Goal: Information Seeking & Learning: Find contact information

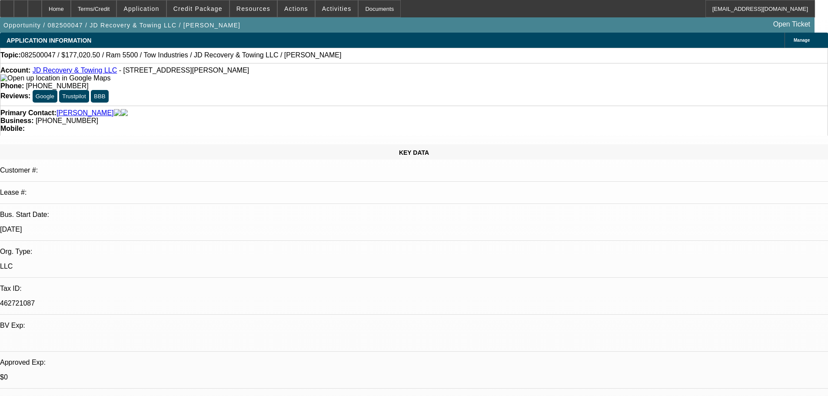
select select "0"
select select "0.1"
select select "5"
select select "0"
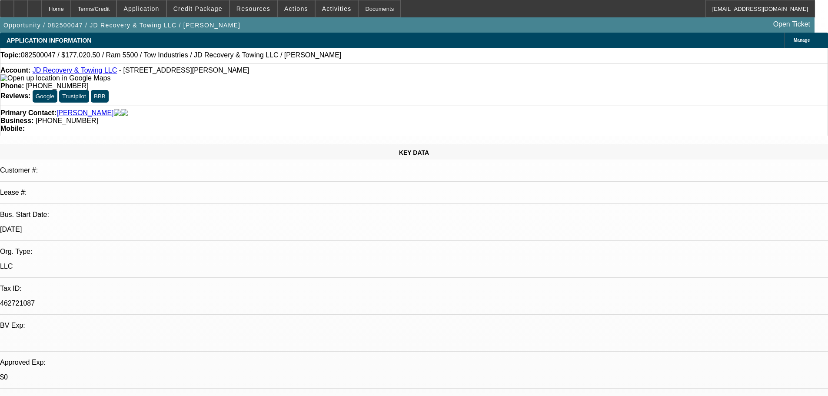
select select "0"
select select "0.1"
select select "5"
select select "0"
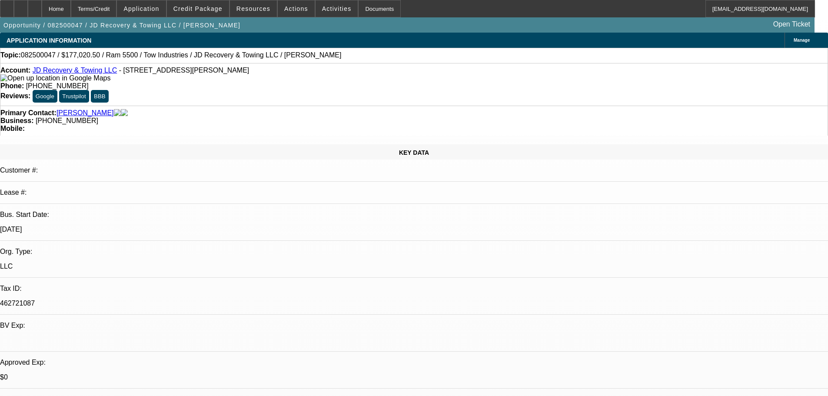
select select "0.1"
select select "4"
select select "0"
select select "0.1"
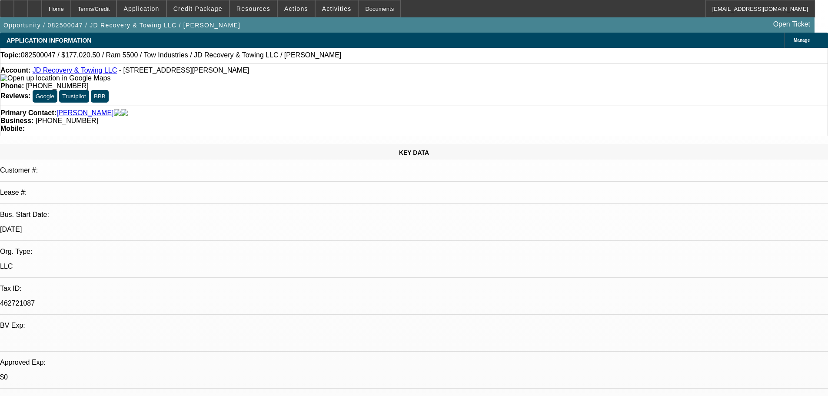
select select "4"
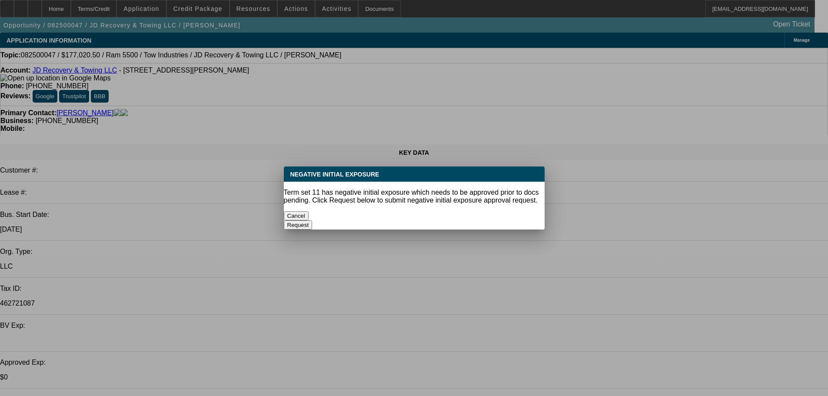
click at [309, 211] on button "Cancel" at bounding box center [296, 215] width 25 height 9
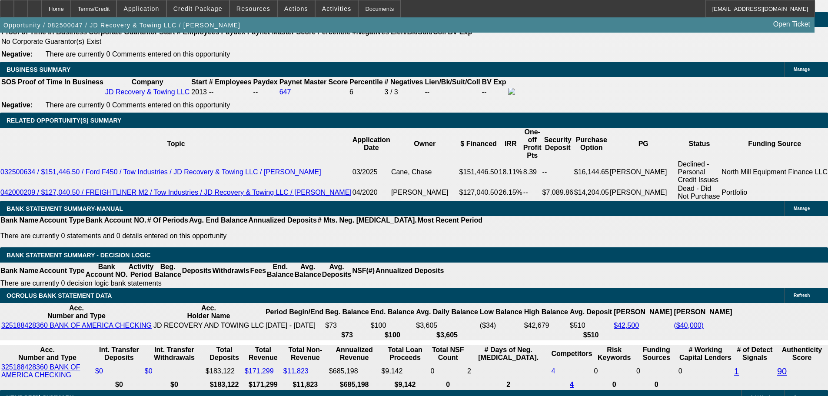
scroll to position [1442, 0]
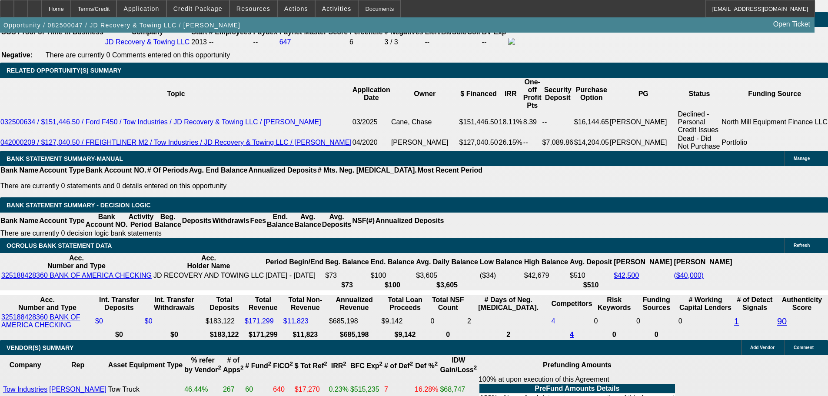
drag, startPoint x: 188, startPoint y: 160, endPoint x: 209, endPoint y: 159, distance: 20.9
type input "1"
type input "UNKNOWN"
type input "$2,534.14"
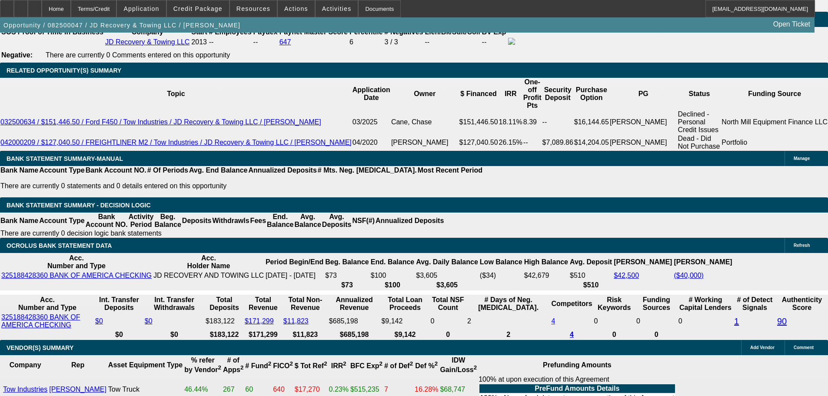
type input "16"
type input "$3,839.90"
type input "16.99"
type input "$3,937.03"
type input "16.999"
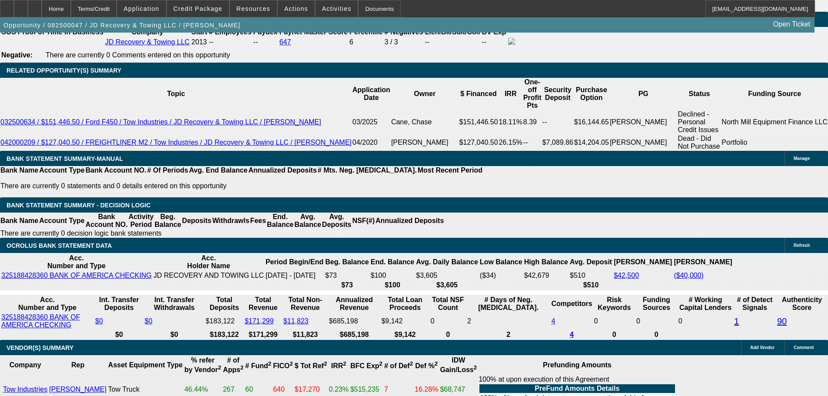
scroll to position [0, 1]
type input "$3,937.92"
type input "16.999"
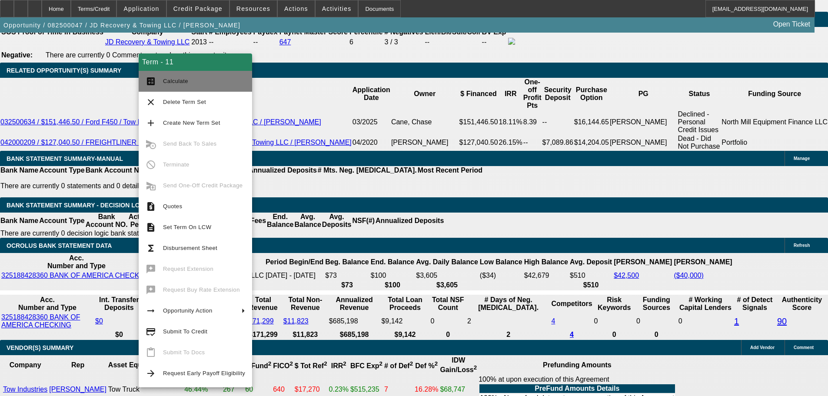
click at [166, 76] on button "calculate Calculate" at bounding box center [195, 81] width 113 height 21
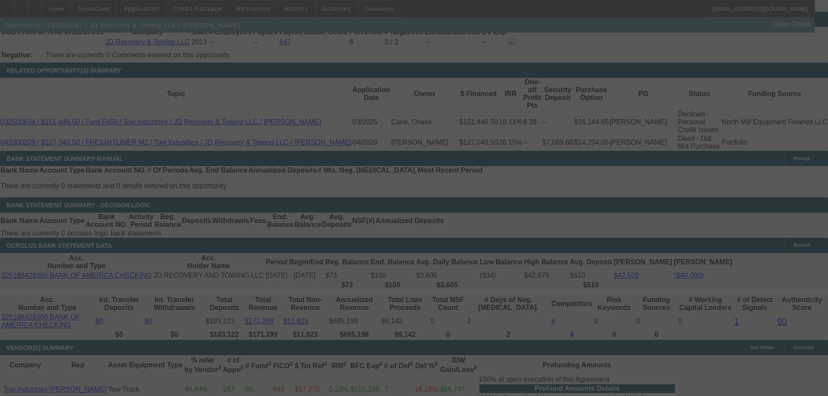
select select "0"
select select "0.1"
select select "5"
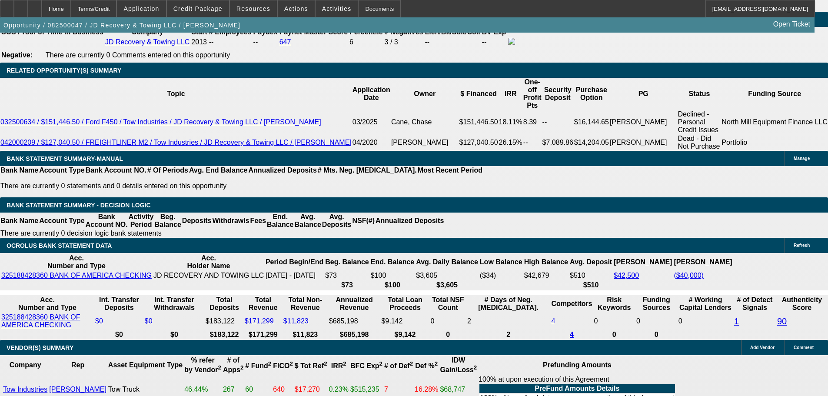
drag, startPoint x: 192, startPoint y: 161, endPoint x: 204, endPoint y: 156, distance: 13.0
type input "UNKNOWN"
type input "15.99"
type input "$2,534.14"
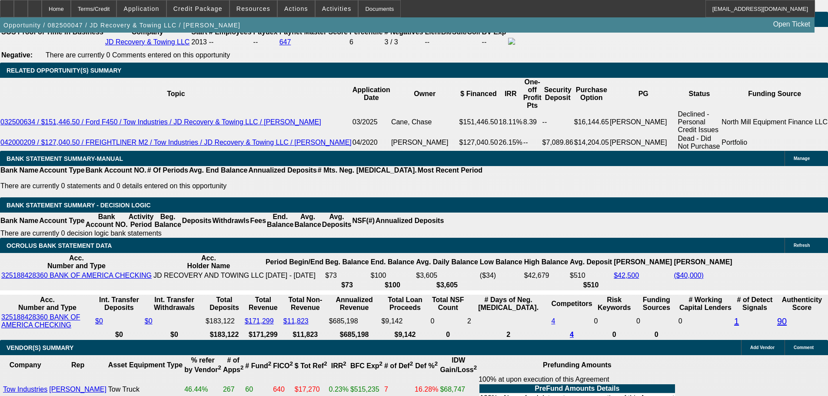
type input "15.99"
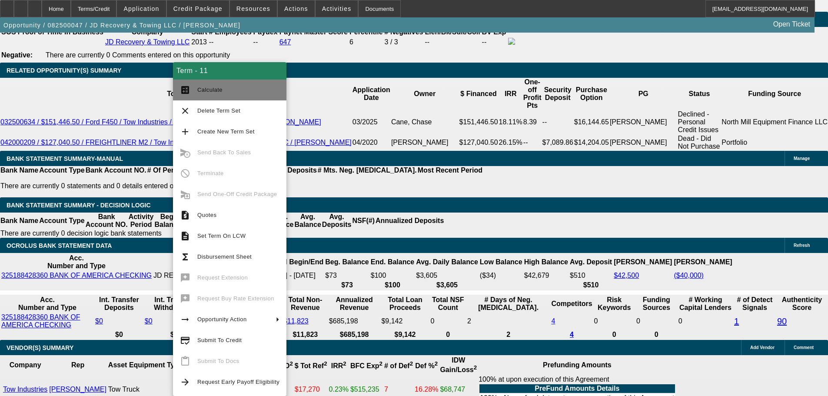
click at [205, 85] on button "calculate Calculate" at bounding box center [229, 90] width 113 height 21
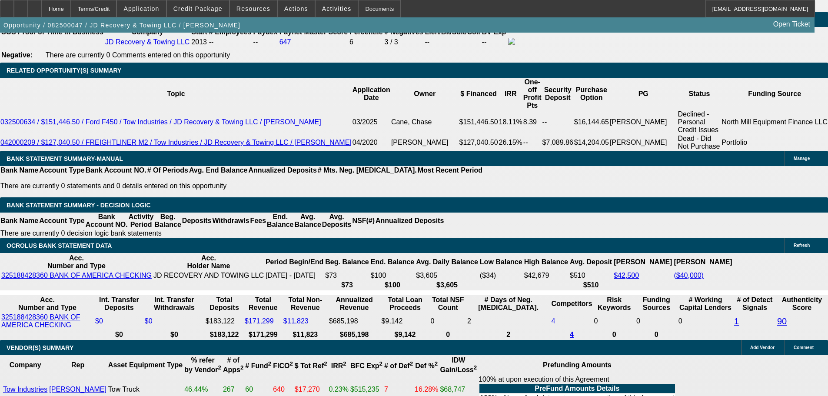
type input "$3,838.93"
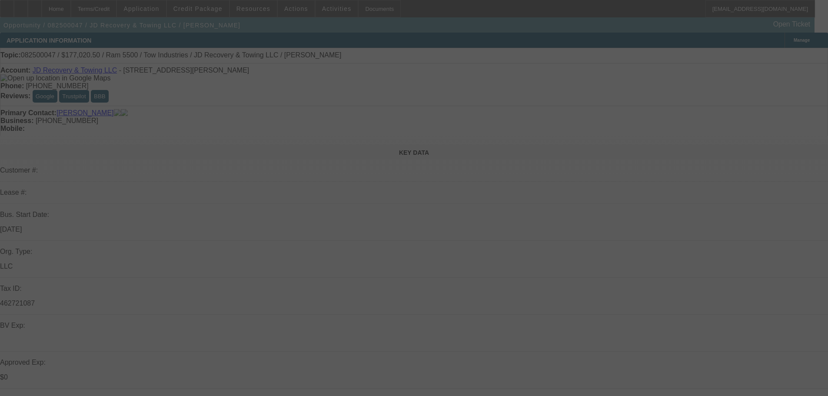
select select "0"
select select "0.1"
select select "5"
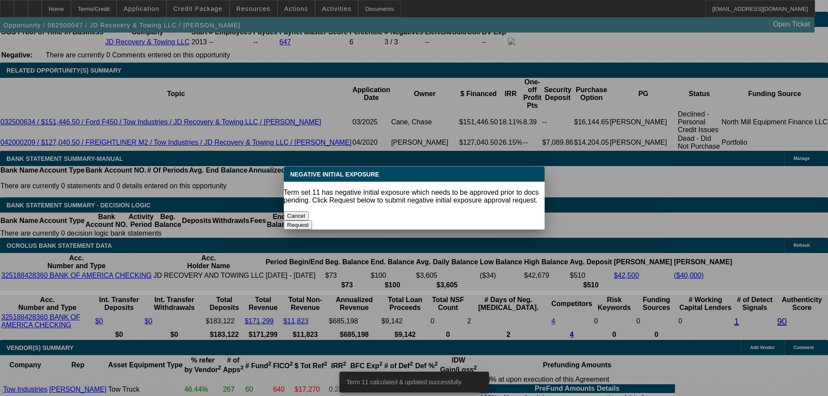
click at [309, 212] on button "Cancel" at bounding box center [296, 215] width 25 height 9
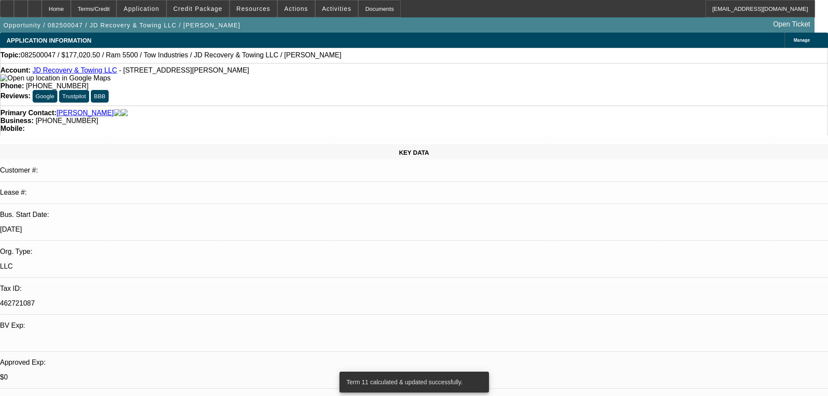
scroll to position [1442, 0]
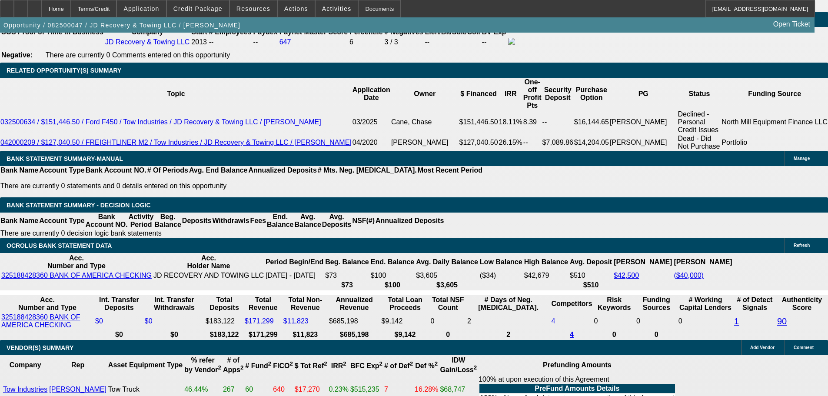
drag, startPoint x: 191, startPoint y: 157, endPoint x: 204, endPoint y: 156, distance: 13.1
type input "15"
type input "UNKNOWN"
type input "$3,743.10"
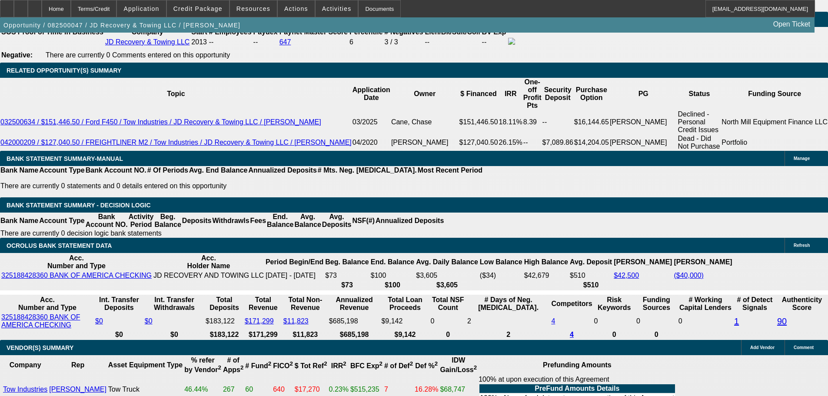
type input "15.99"
type input "$3,838.93"
type input "15.999"
type input "$3,839.80"
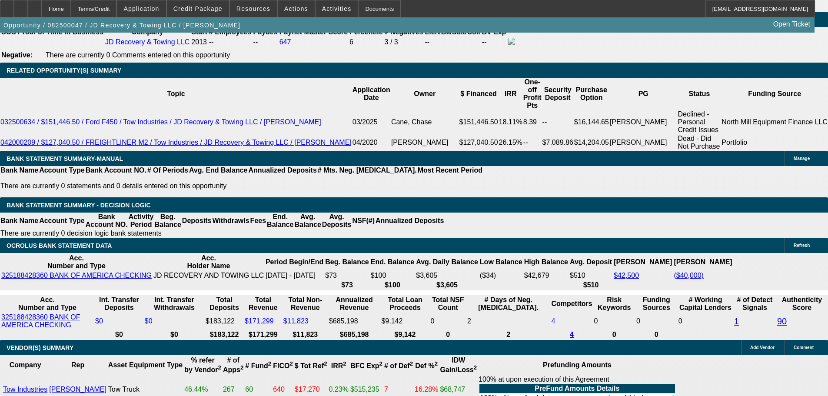
type input "15.999"
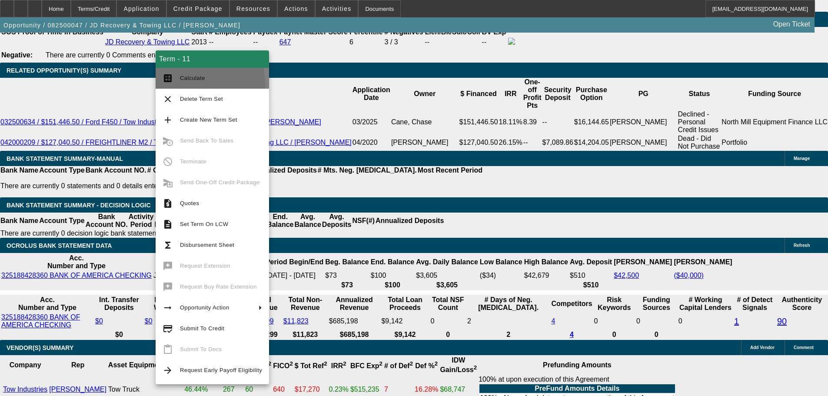
click at [170, 84] on button "calculate Calculate" at bounding box center [212, 78] width 113 height 21
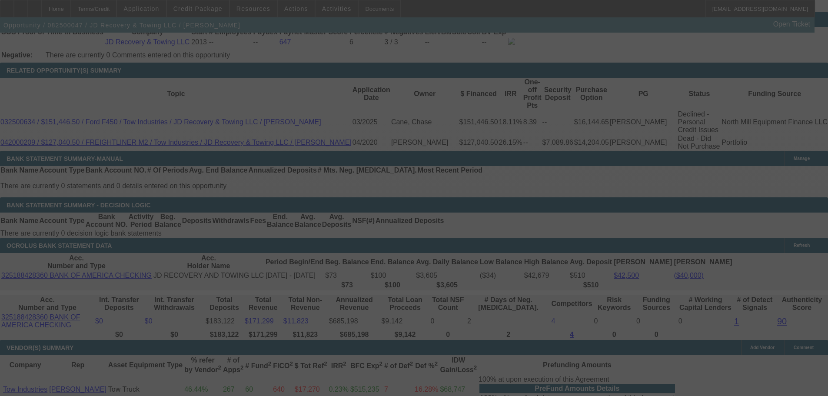
select select "0"
select select "0.1"
select select "5"
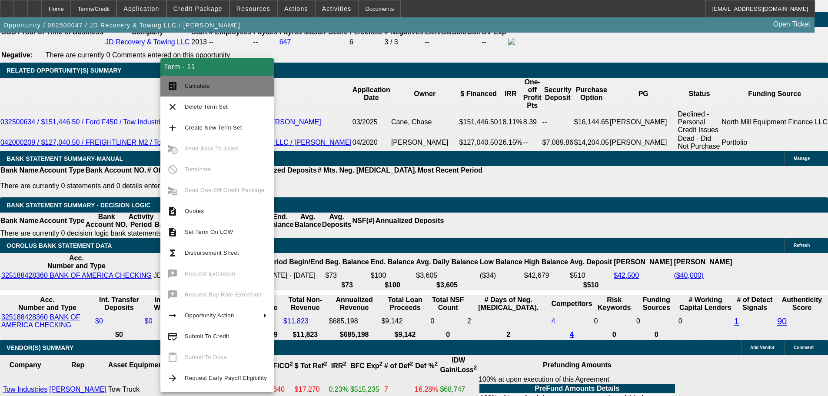
click at [194, 81] on span "Calculate" at bounding box center [226, 86] width 82 height 10
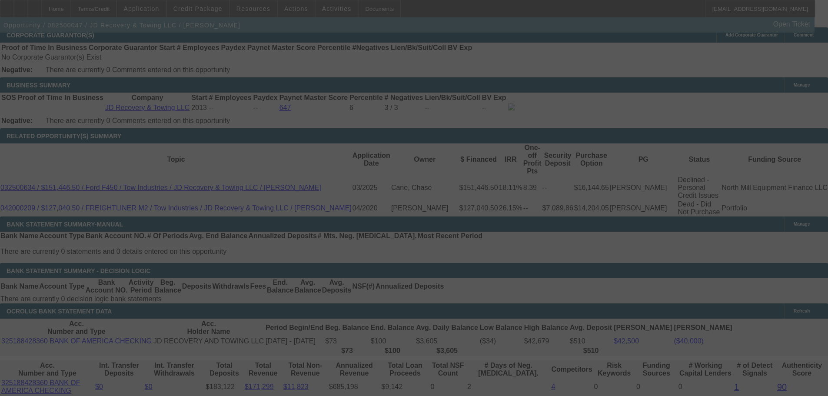
scroll to position [1355, 0]
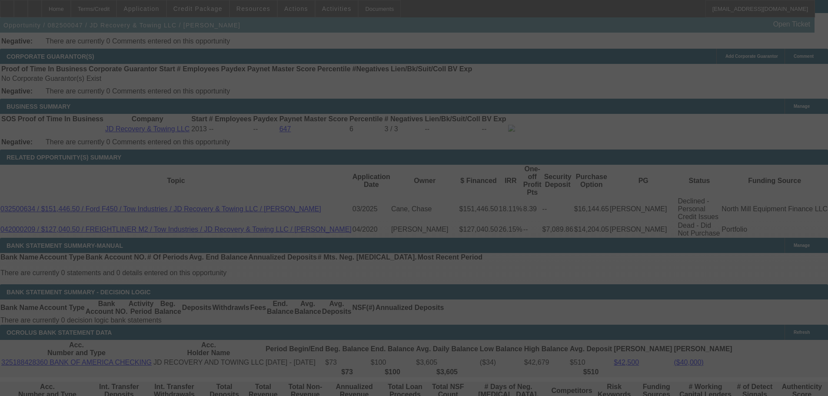
select select "0"
select select "0.1"
select select "5"
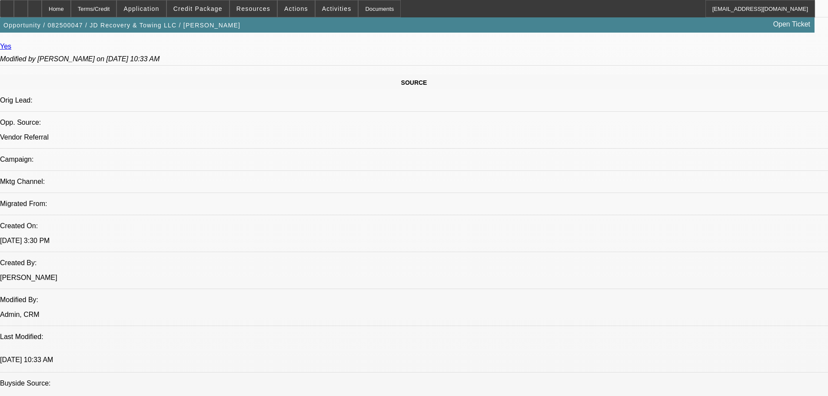
scroll to position [311, 0]
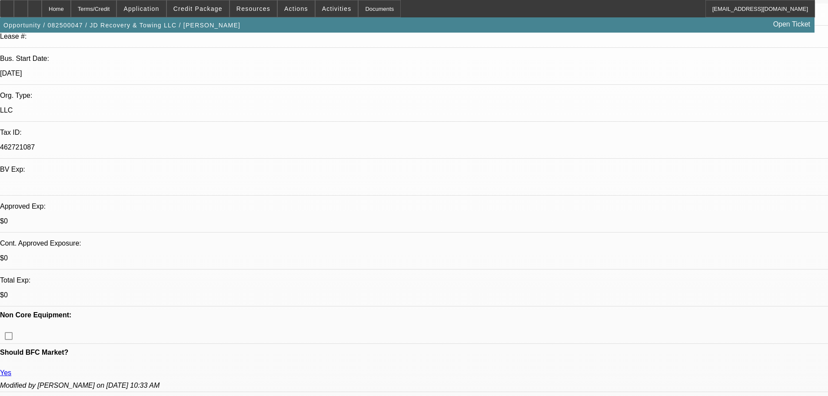
scroll to position [0, 0]
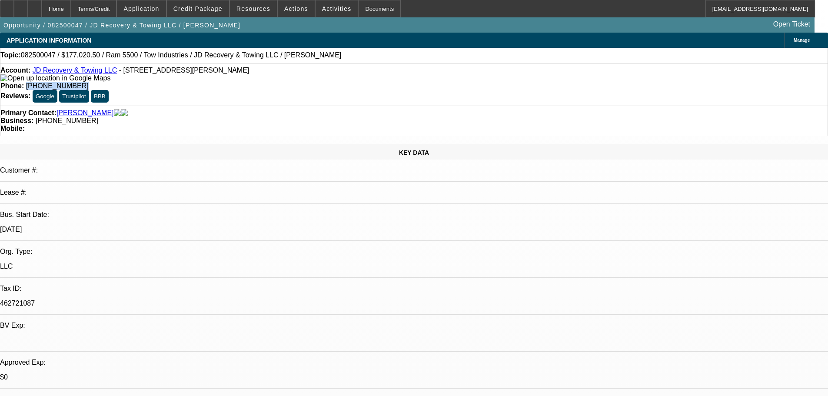
drag, startPoint x: 342, startPoint y: 72, endPoint x: 303, endPoint y: 76, distance: 39.3
click at [303, 82] on div "Phone: (818) 462-7269" at bounding box center [414, 86] width 828 height 8
copy span "(818) 462-7269"
drag, startPoint x: 351, startPoint y: 98, endPoint x: 311, endPoint y: 100, distance: 40.0
click at [311, 117] on div "Business: (818) 721-7590" at bounding box center [414, 121] width 828 height 8
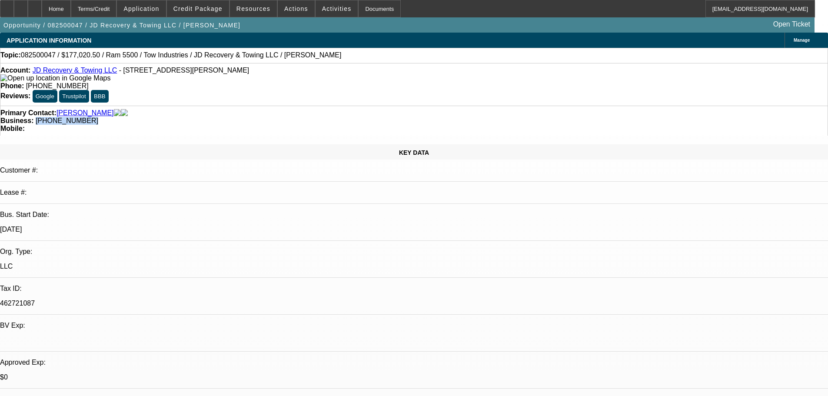
copy span "(818) 721-7590"
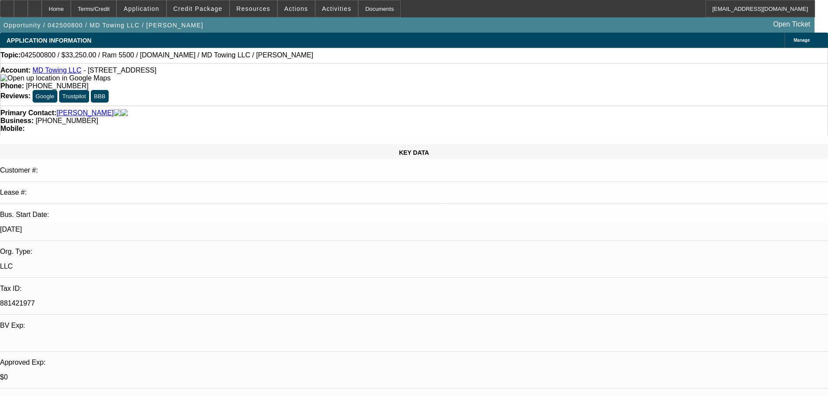
select select "0"
select select "2"
select select "0"
select select "6"
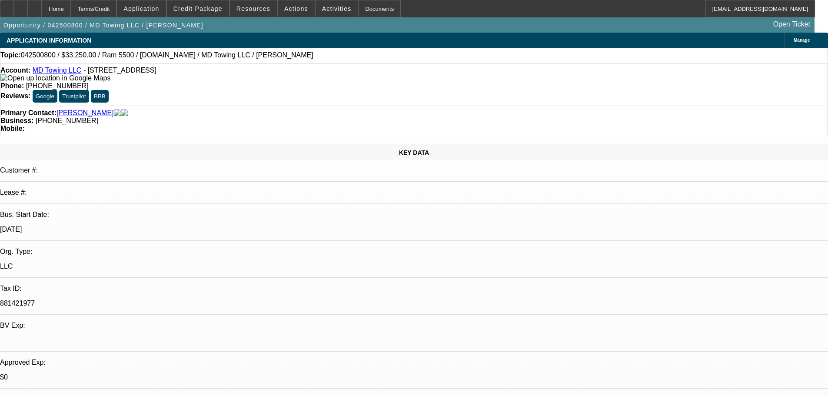
select select "0"
select select "2"
select select "0"
select select "6"
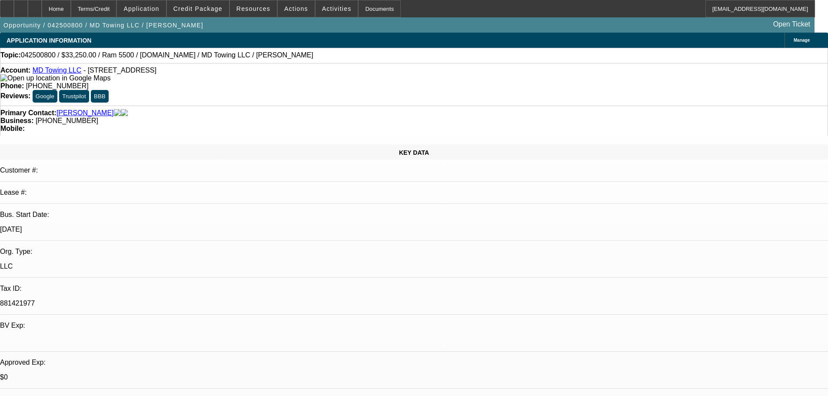
select select "0"
select select "2"
select select "0"
select select "6"
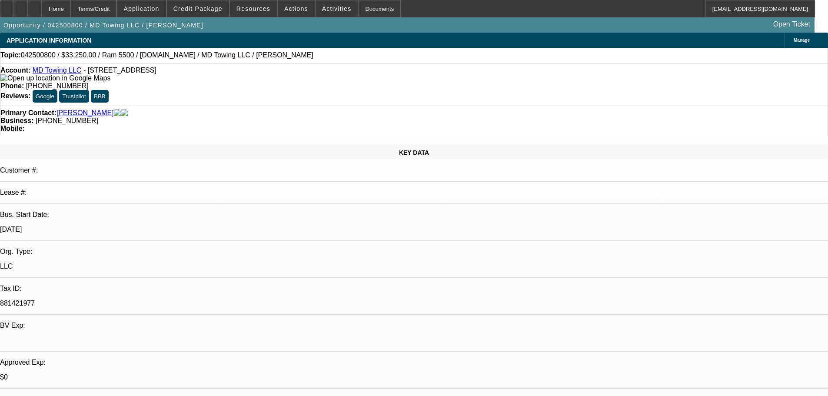
select select "0.1"
select select "2"
select select "0"
select select "6"
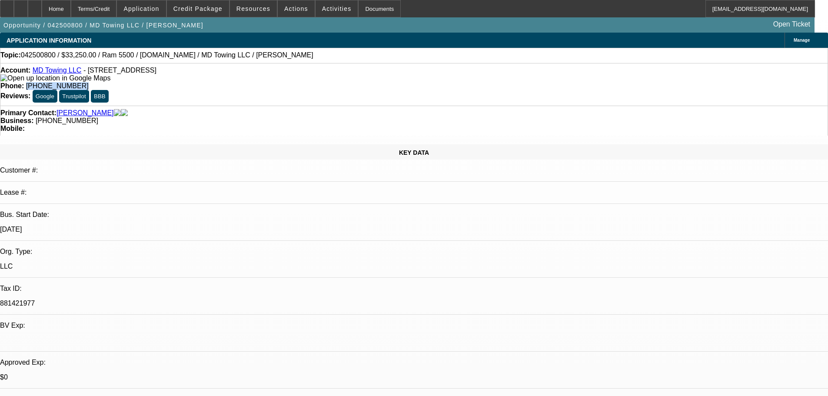
drag, startPoint x: 344, startPoint y: 72, endPoint x: 304, endPoint y: 77, distance: 40.7
click at [304, 77] on div "Account: MD Towing LLC - 910 S Redwood Rd, Salt Lake City, UT 84104 Phone: (801…" at bounding box center [414, 84] width 828 height 43
copy span "[PHONE_NUMBER]"
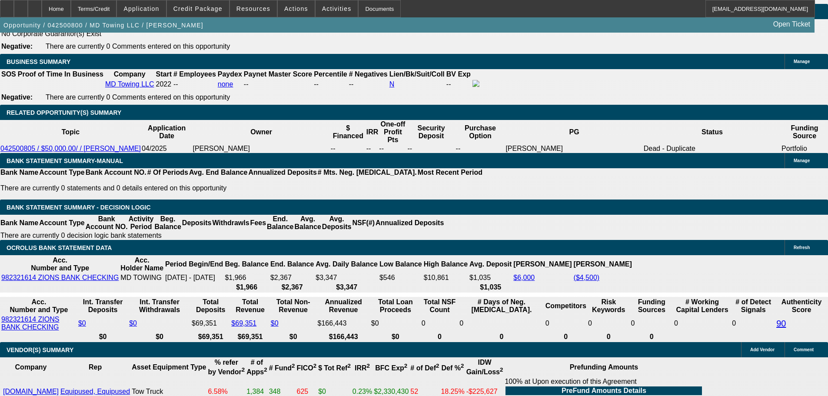
scroll to position [1218, 0]
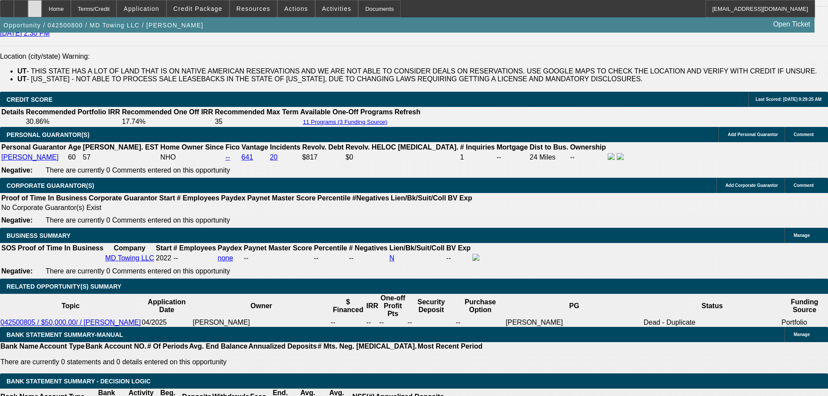
click at [42, 13] on div at bounding box center [35, 8] width 14 height 17
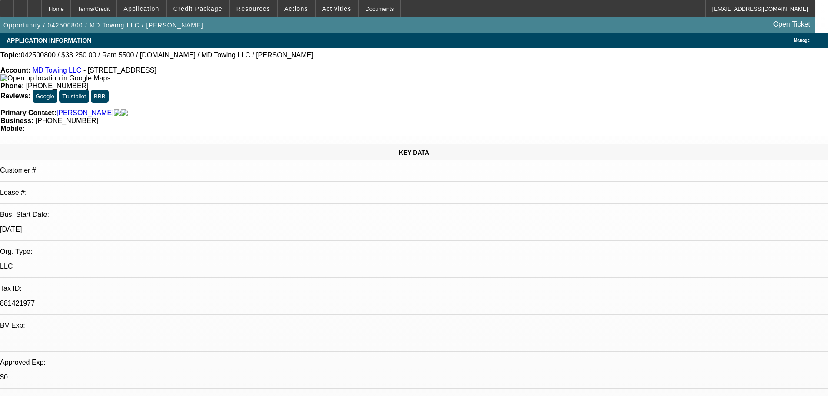
select select "0"
select select "2"
select select "0"
select select "6"
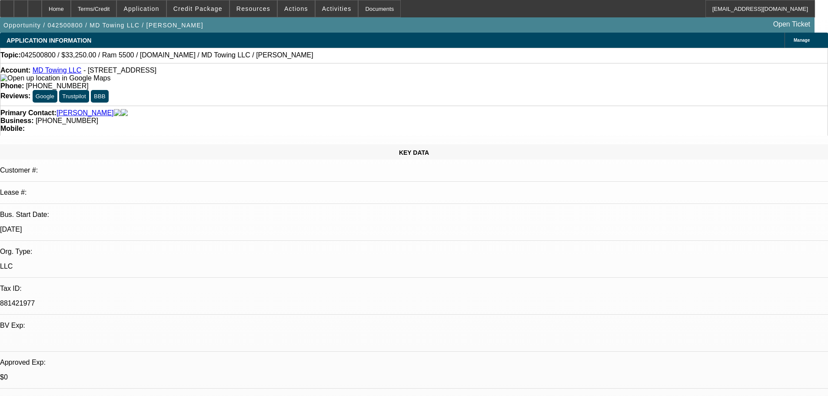
select select "0"
select select "2"
select select "0"
select select "6"
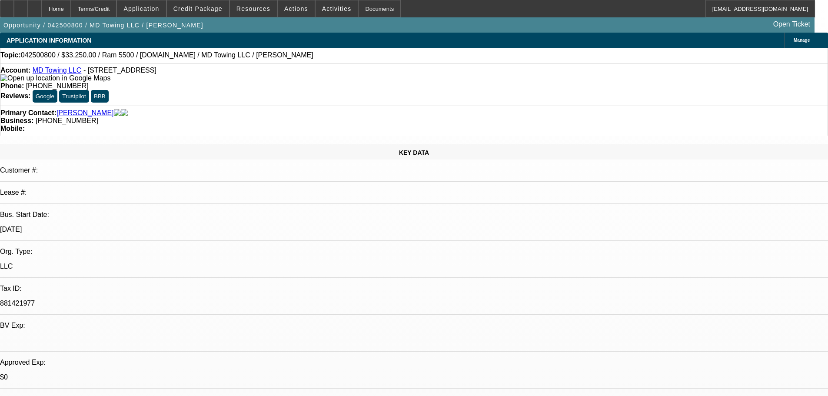
select select "0"
select select "2"
select select "0"
select select "6"
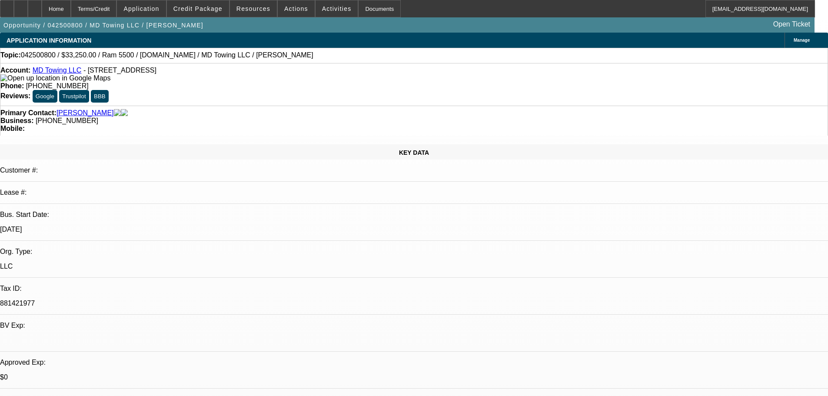
select select "0.1"
select select "2"
select select "0"
select select "6"
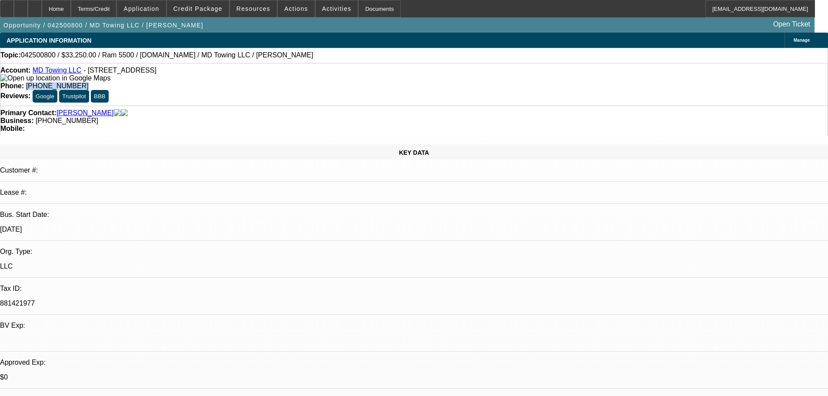
drag, startPoint x: 343, startPoint y: 70, endPoint x: 303, endPoint y: 76, distance: 40.1
click at [303, 82] on div "Phone: (801) 548-1747" at bounding box center [414, 86] width 828 height 8
copy span "(801) 548-1747"
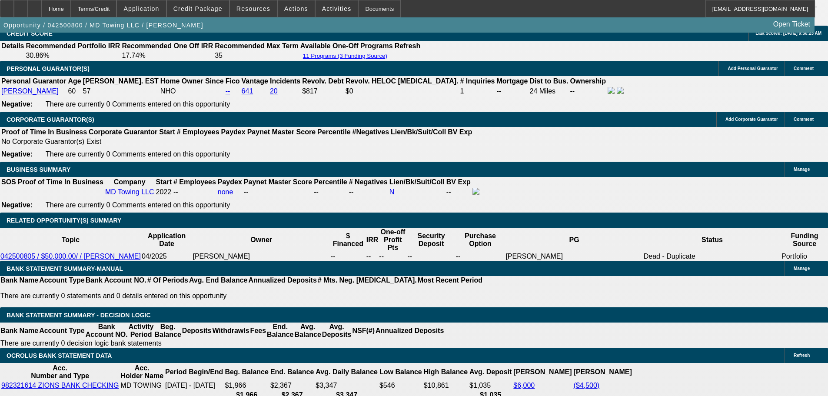
scroll to position [1305, 0]
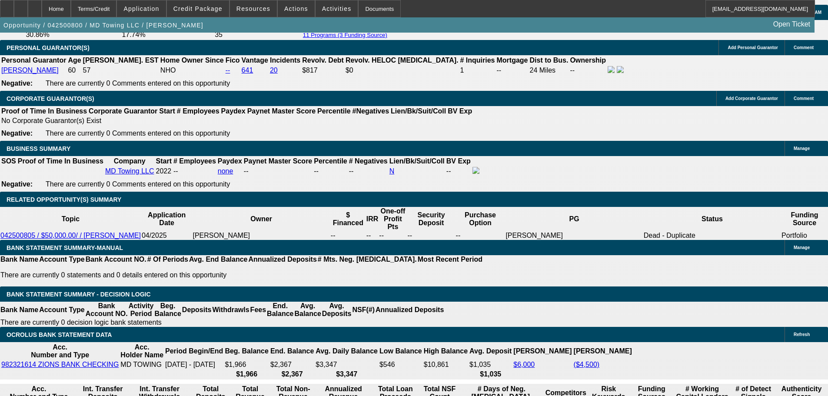
drag, startPoint x: 190, startPoint y: 119, endPoint x: 215, endPoint y: 121, distance: 25.7
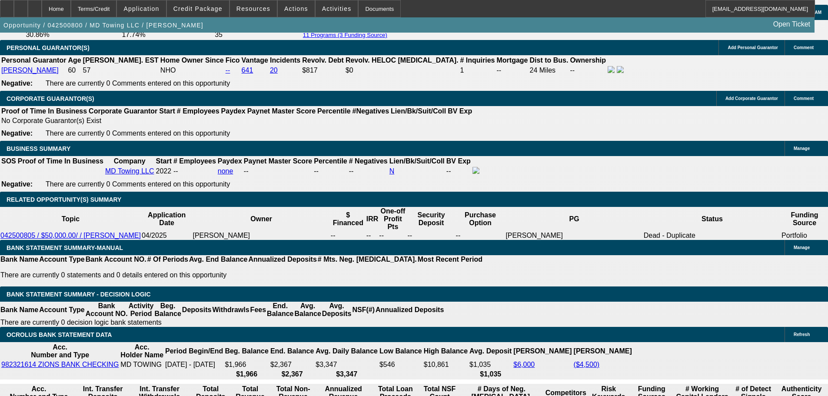
drag, startPoint x: 187, startPoint y: 121, endPoint x: 216, endPoint y: 121, distance: 28.7
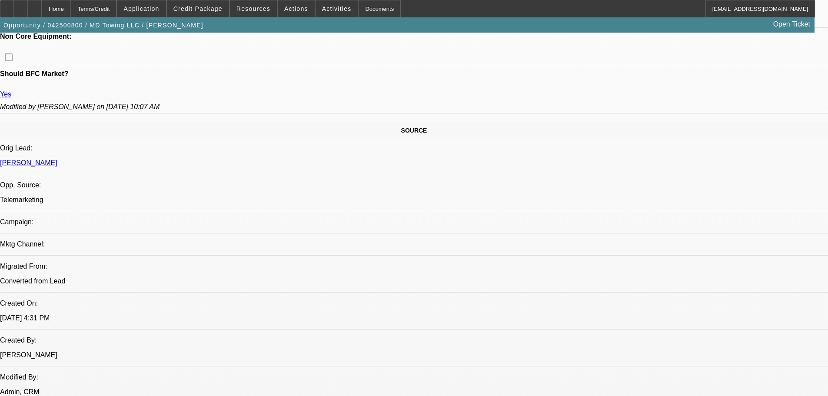
scroll to position [261, 0]
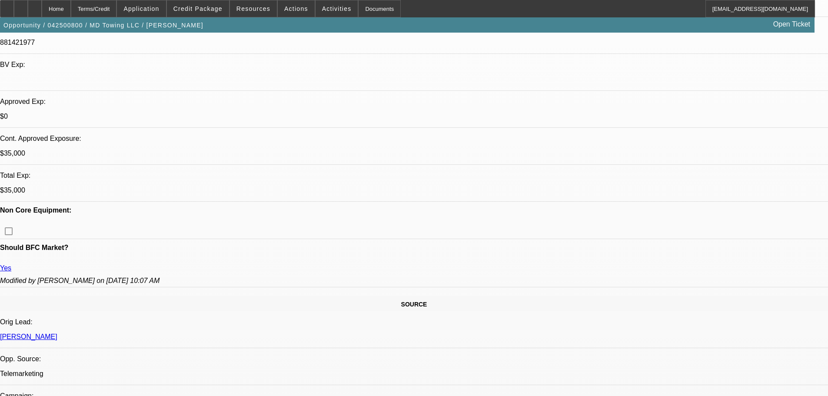
drag, startPoint x: 224, startPoint y: 121, endPoint x: 200, endPoint y: 122, distance: 24.4
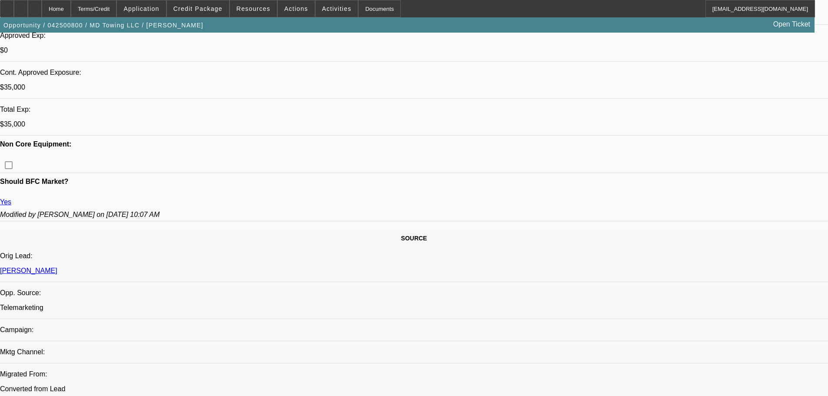
scroll to position [348, 0]
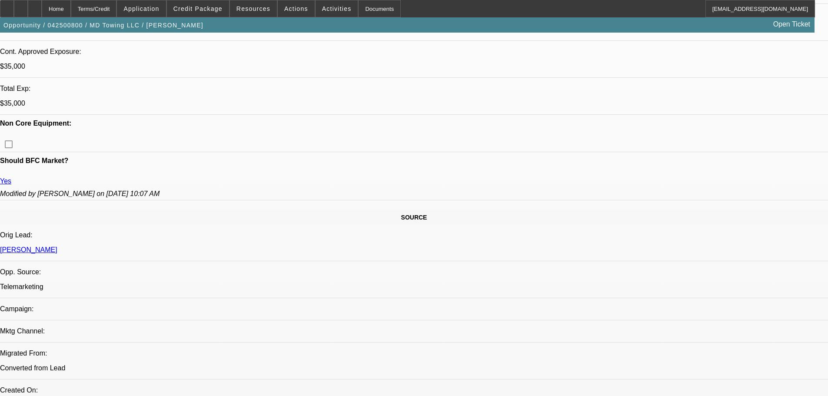
drag, startPoint x: 208, startPoint y: 235, endPoint x: 180, endPoint y: 237, distance: 27.4
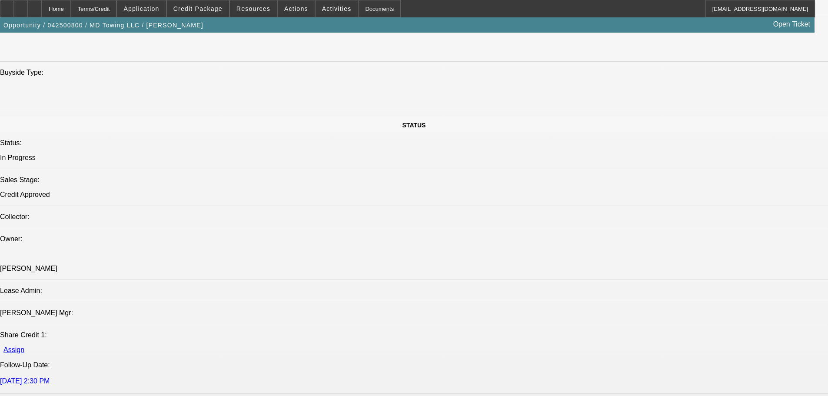
scroll to position [957, 0]
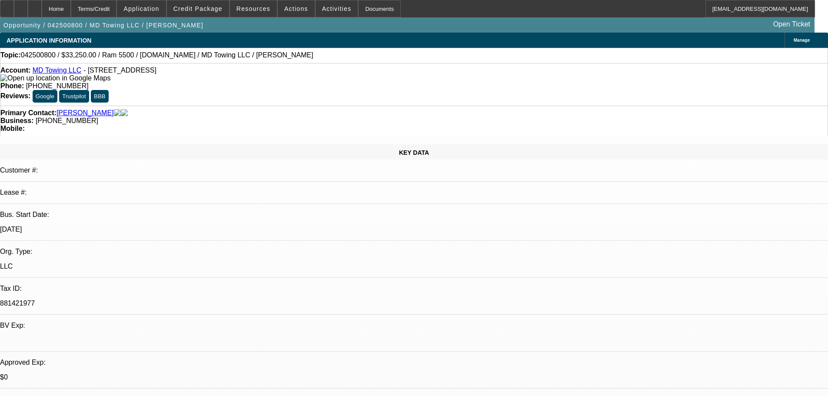
select select "0"
select select "2"
select select "0"
select select "6"
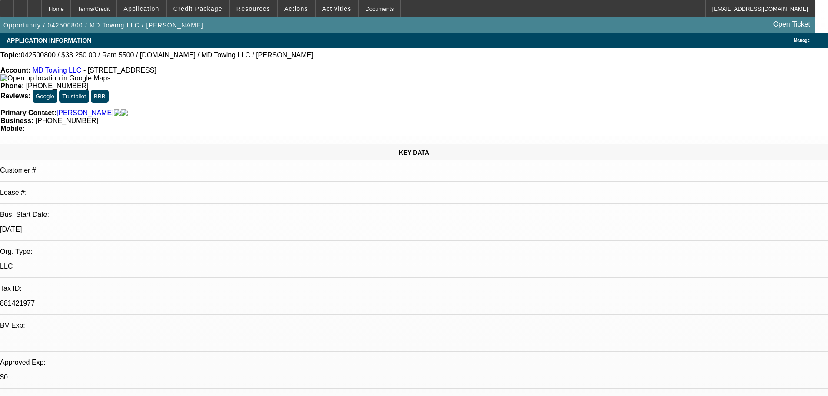
select select "0"
select select "2"
select select "0"
select select "6"
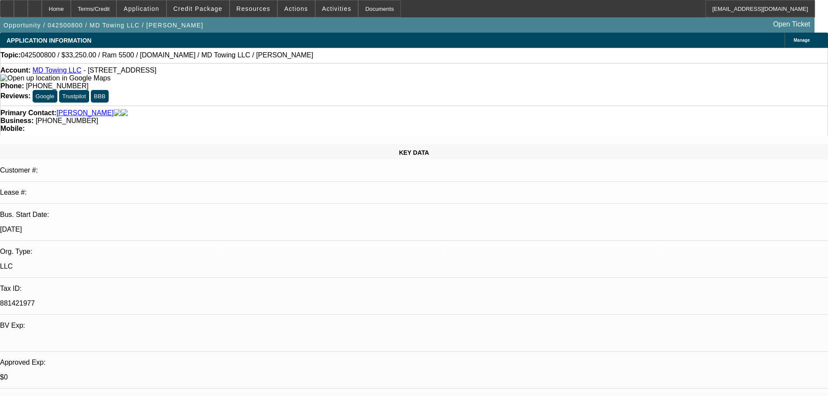
select select "0"
select select "2"
select select "0"
select select "6"
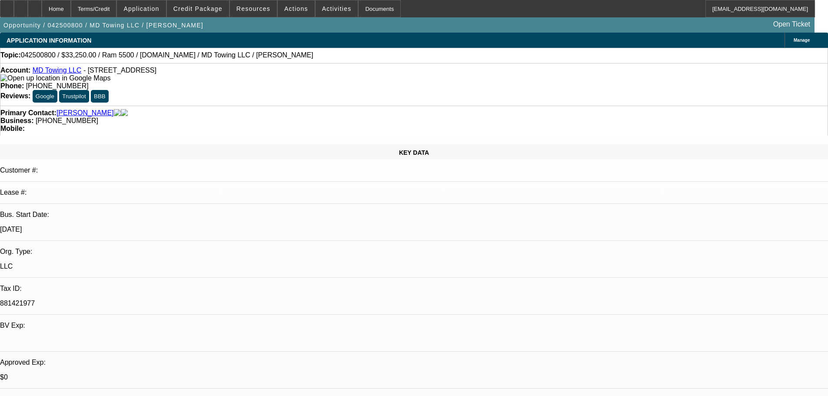
select select "0.1"
select select "2"
select select "0"
select select "6"
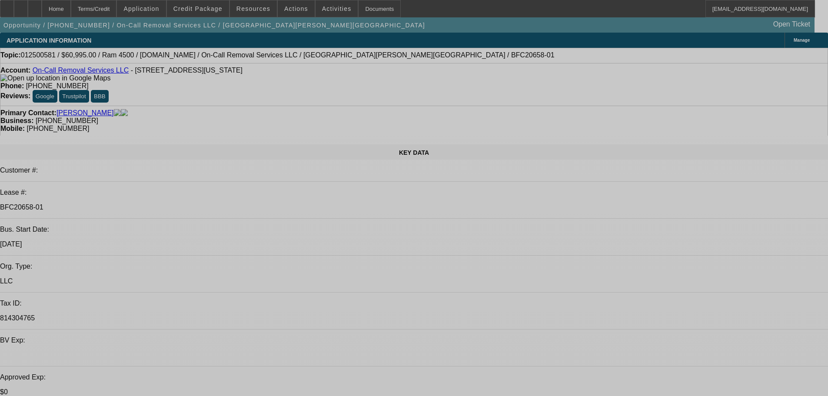
select select "0"
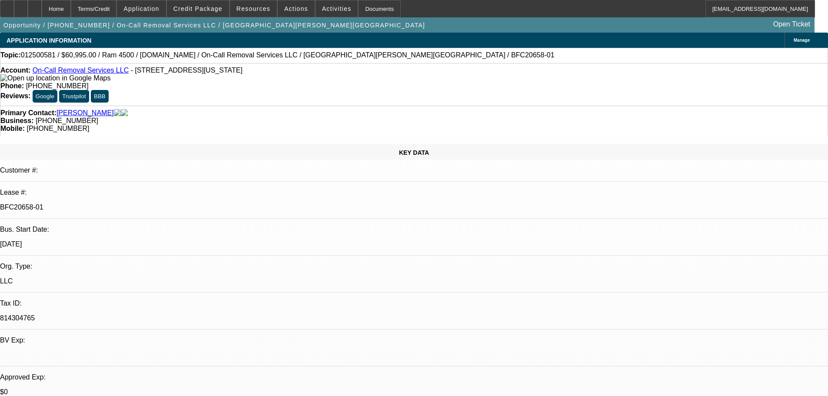
select select "2"
select select "0"
select select "6"
select select "0"
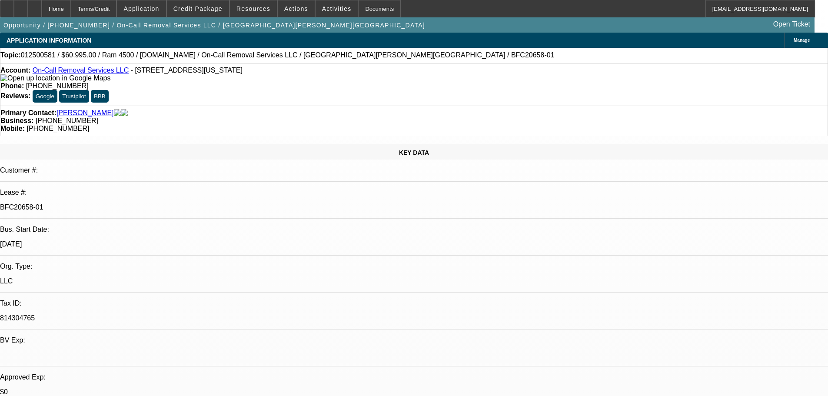
select select "2"
select select "0"
select select "6"
select select "0"
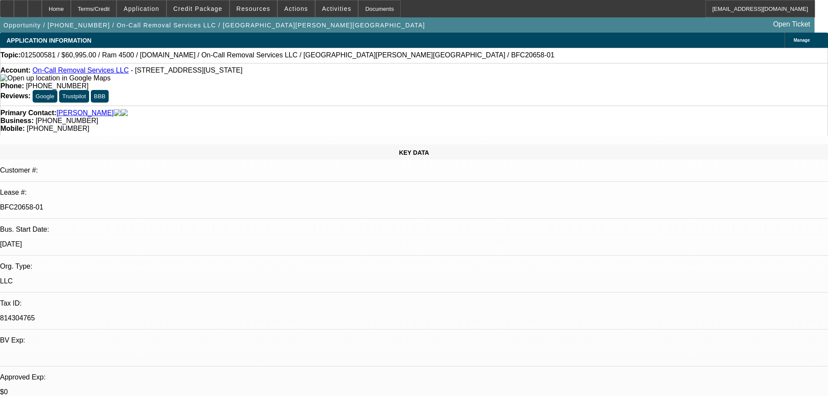
select select "2"
select select "0"
select select "6"
select select "0"
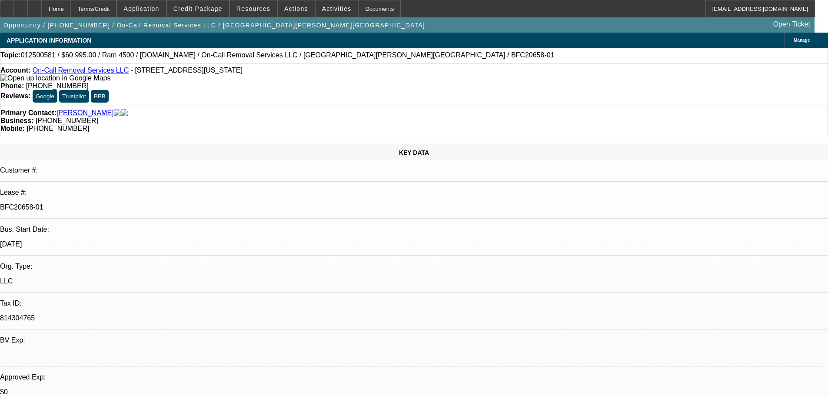
select select "2"
select select "0"
select select "6"
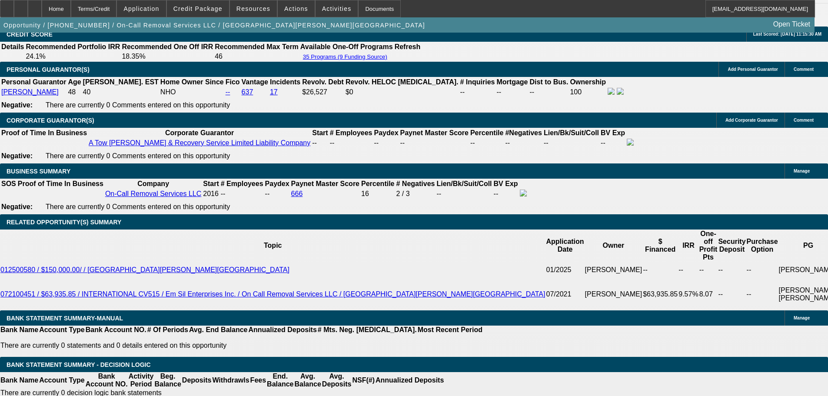
scroll to position [1375, 0]
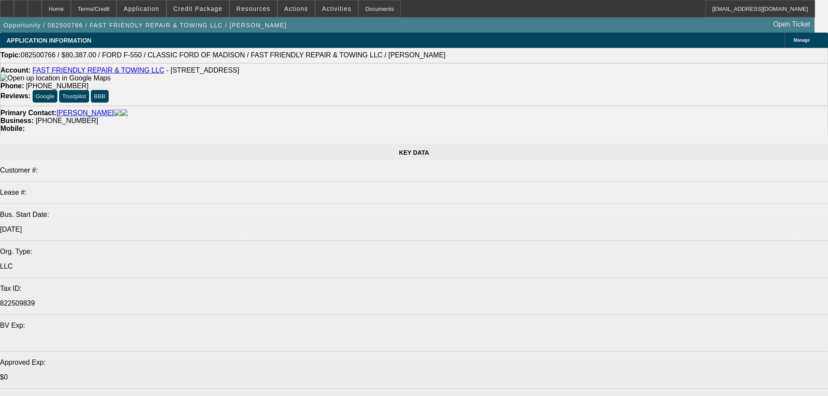
select select "0"
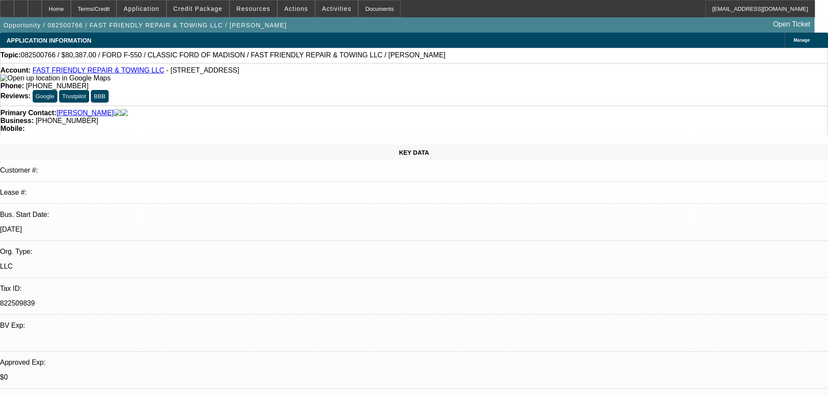
select select "2"
select select "0"
select select "6"
select select "0"
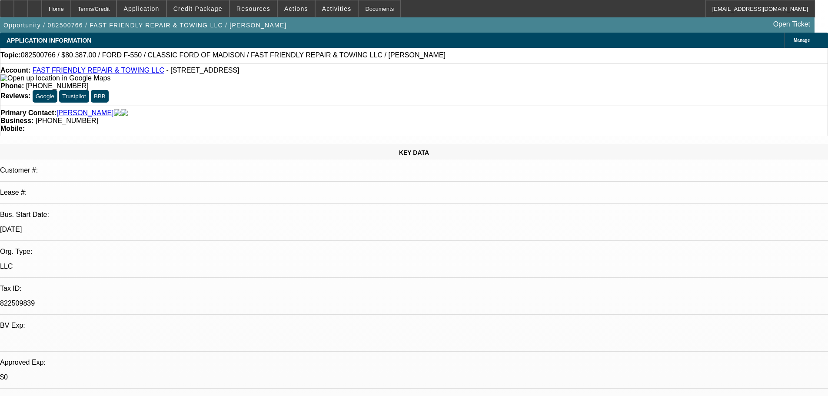
select select "2"
select select "0.15"
select select "16"
select select "0"
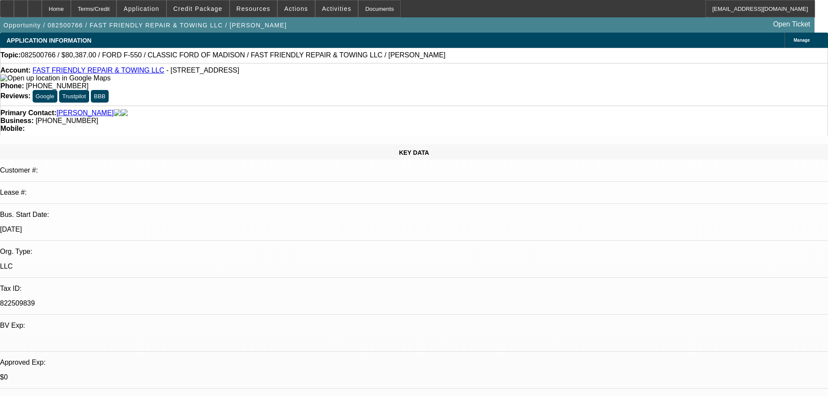
select select "2"
select select "0.15"
select select "16"
select select "0"
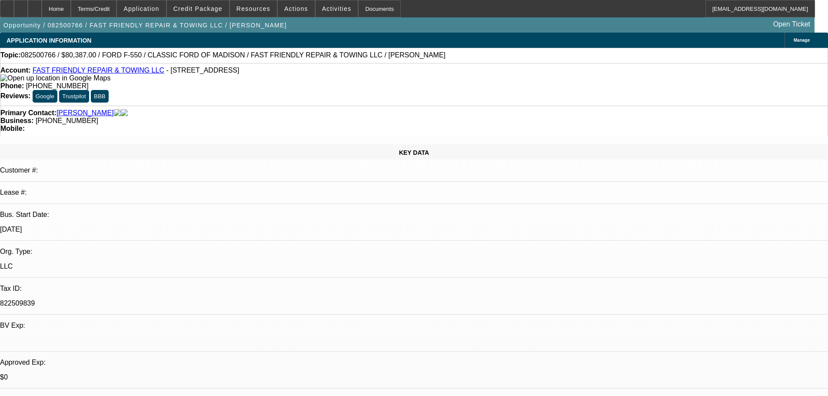
select select "2"
select select "0.2"
select select "17"
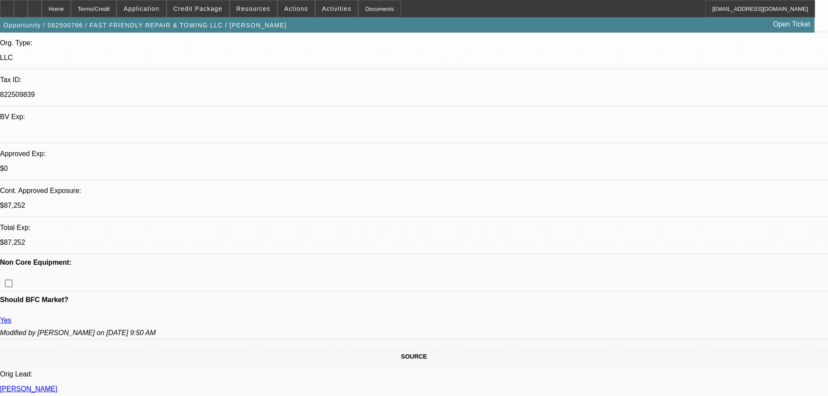
scroll to position [261, 0]
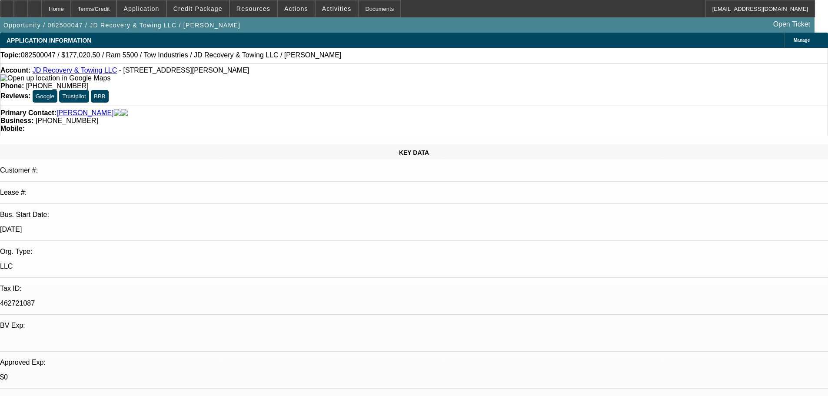
select select "0"
select select "0.1"
select select "5"
select select "0"
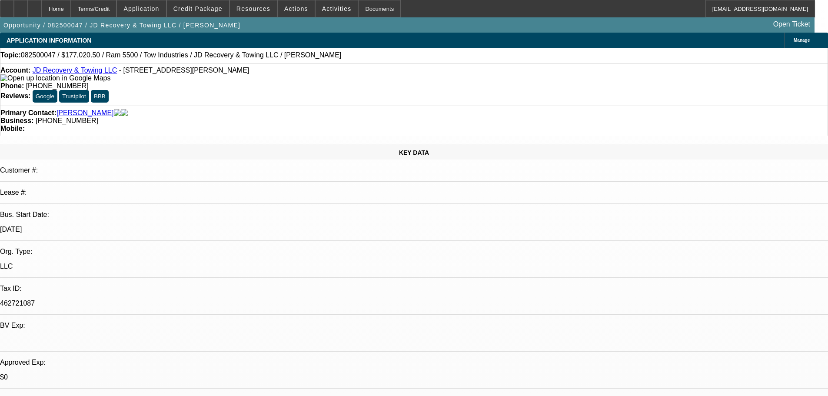
select select "0"
select select "0.1"
select select "5"
select select "0"
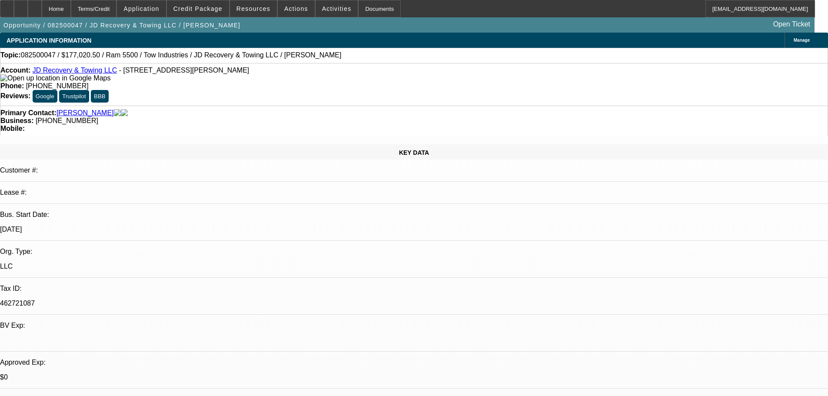
select select "0.1"
select select "4"
select select "0"
select select "0.1"
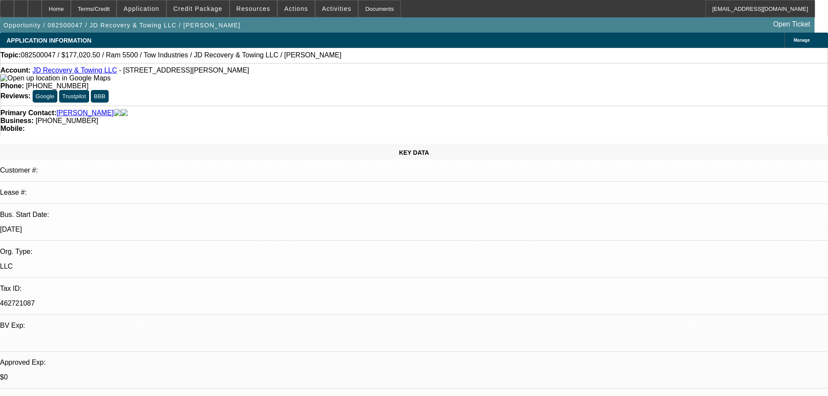
select select "4"
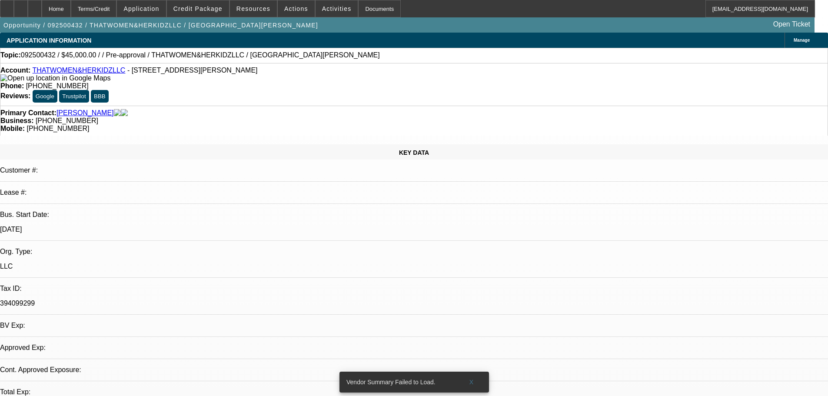
select select "0"
select select "2"
select select "0.1"
select select "4"
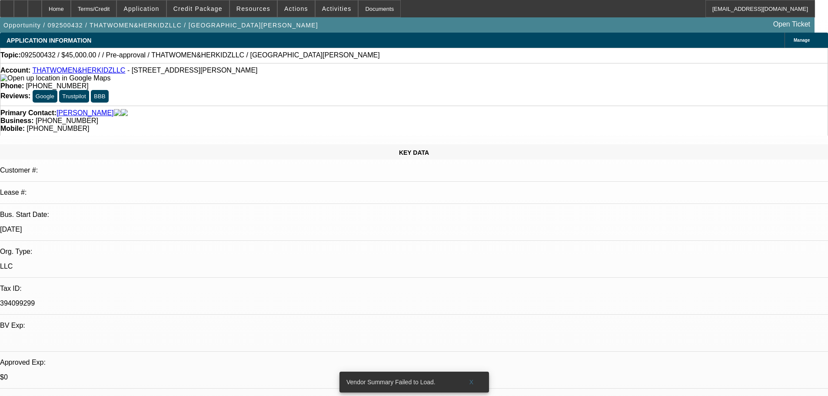
drag, startPoint x: 689, startPoint y: 122, endPoint x: 652, endPoint y: 127, distance: 37.0
copy b "(813) 570-0062"
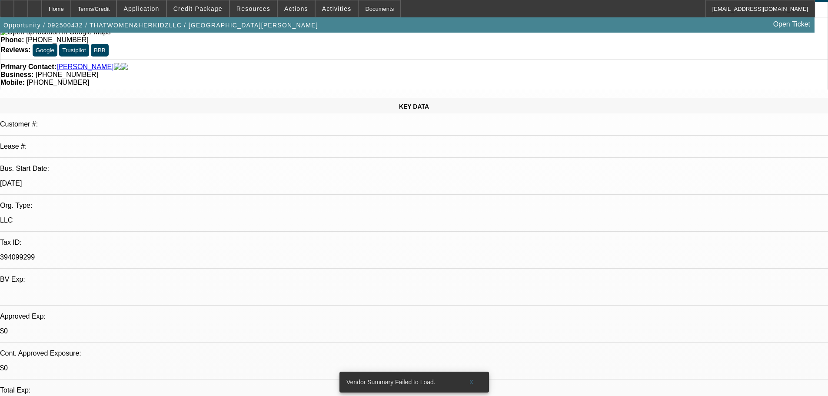
scroll to position [87, 0]
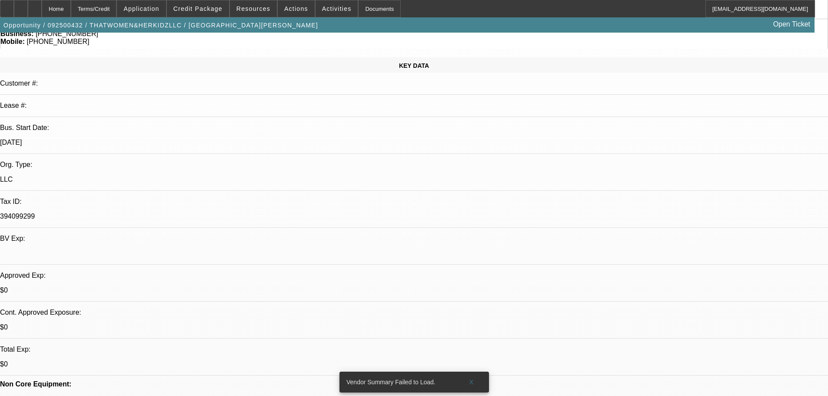
drag, startPoint x: 325, startPoint y: 105, endPoint x: 285, endPoint y: 106, distance: 39.6
drag, startPoint x: 284, startPoint y: 104, endPoint x: 321, endPoint y: 100, distance: 37.6
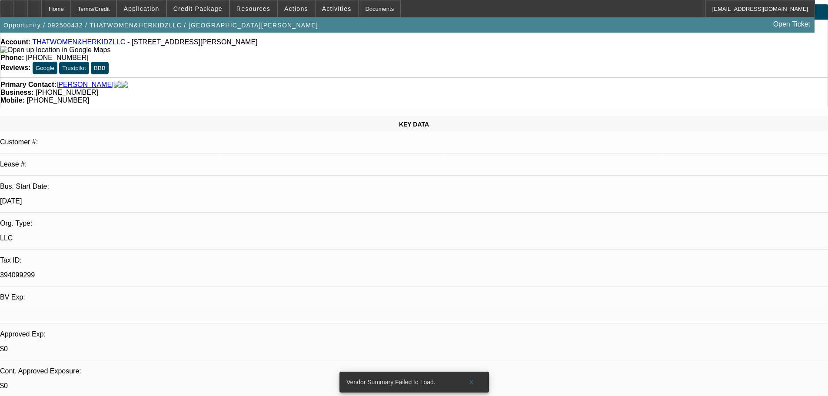
scroll to position [0, 0]
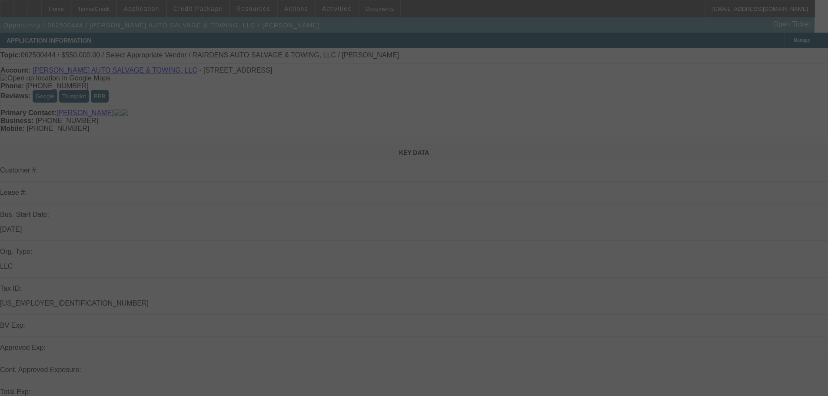
click at [788, 53] on div at bounding box center [414, 198] width 828 height 396
click at [796, 52] on div at bounding box center [414, 198] width 828 height 396
click at [794, 52] on div at bounding box center [414, 198] width 828 height 396
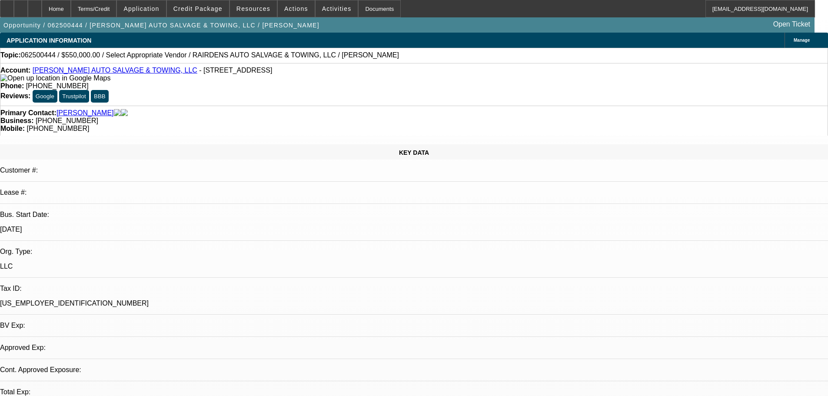
select select "0"
select select "2"
select select "0.1"
select select "4"
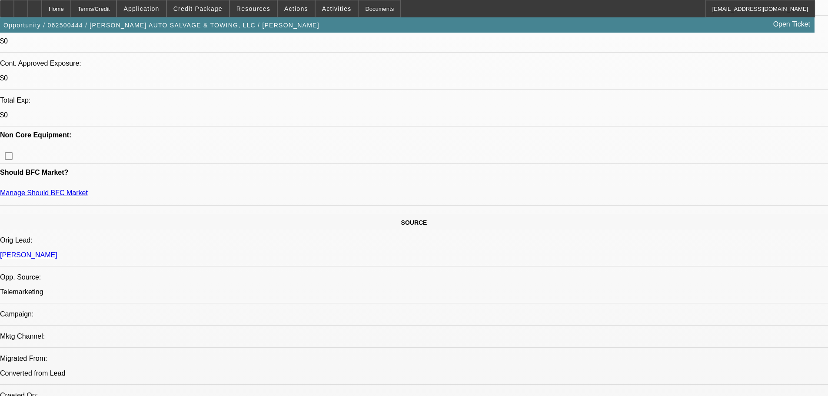
scroll to position [348, 0]
